Goal: Find specific page/section: Find specific page/section

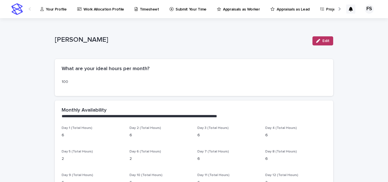
click at [58, 9] on p "Your Profile" at bounding box center [56, 6] width 21 height 12
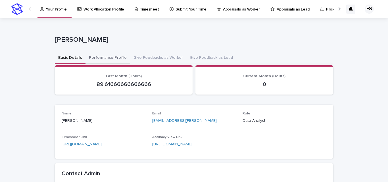
click at [111, 61] on button "Performance Profile" at bounding box center [107, 58] width 45 height 12
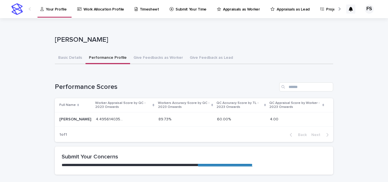
click at [62, 14] on link "Your Profile" at bounding box center [55, 8] width 30 height 17
